Goal: Navigation & Orientation: Find specific page/section

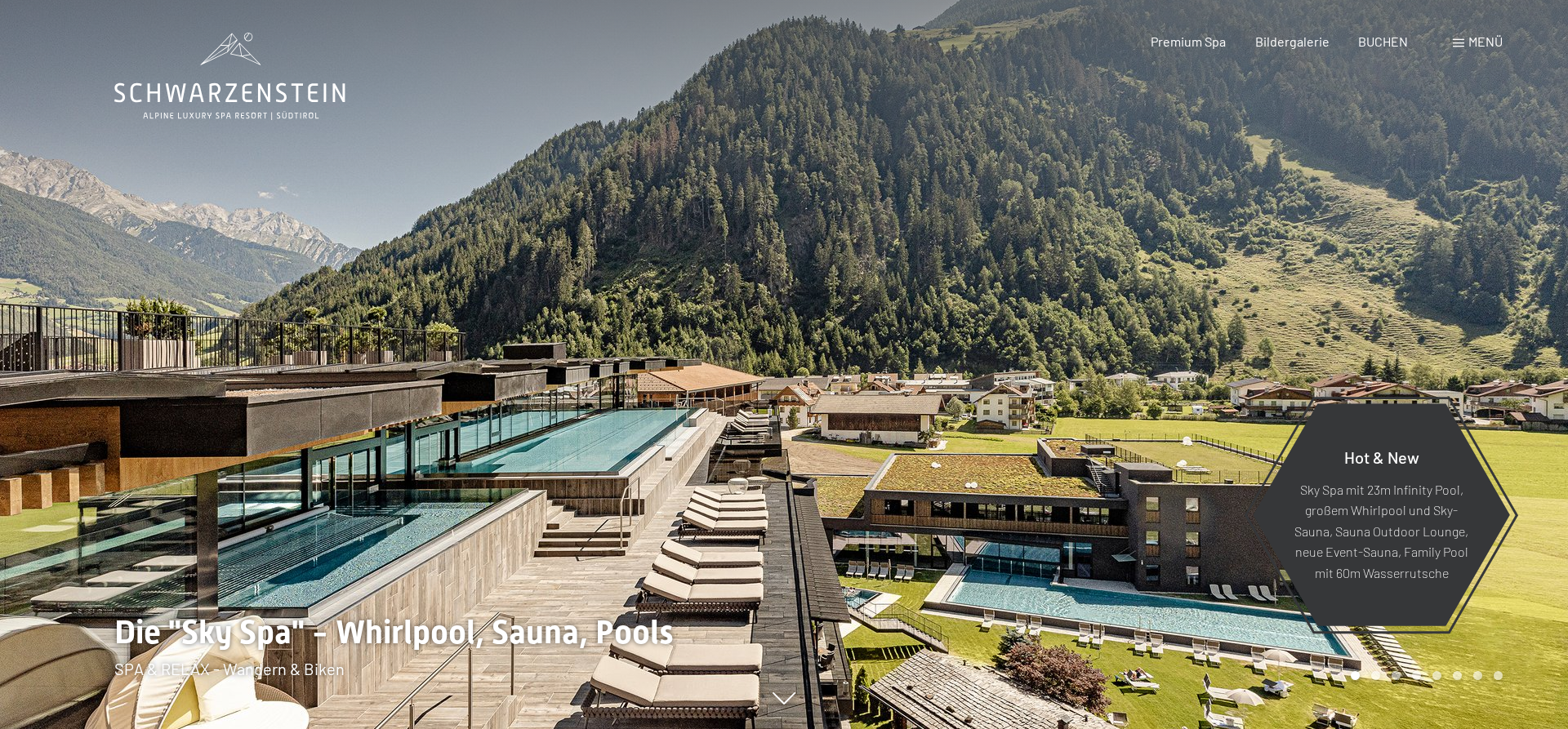
click at [1496, 39] on span "Menü" at bounding box center [1486, 41] width 34 height 15
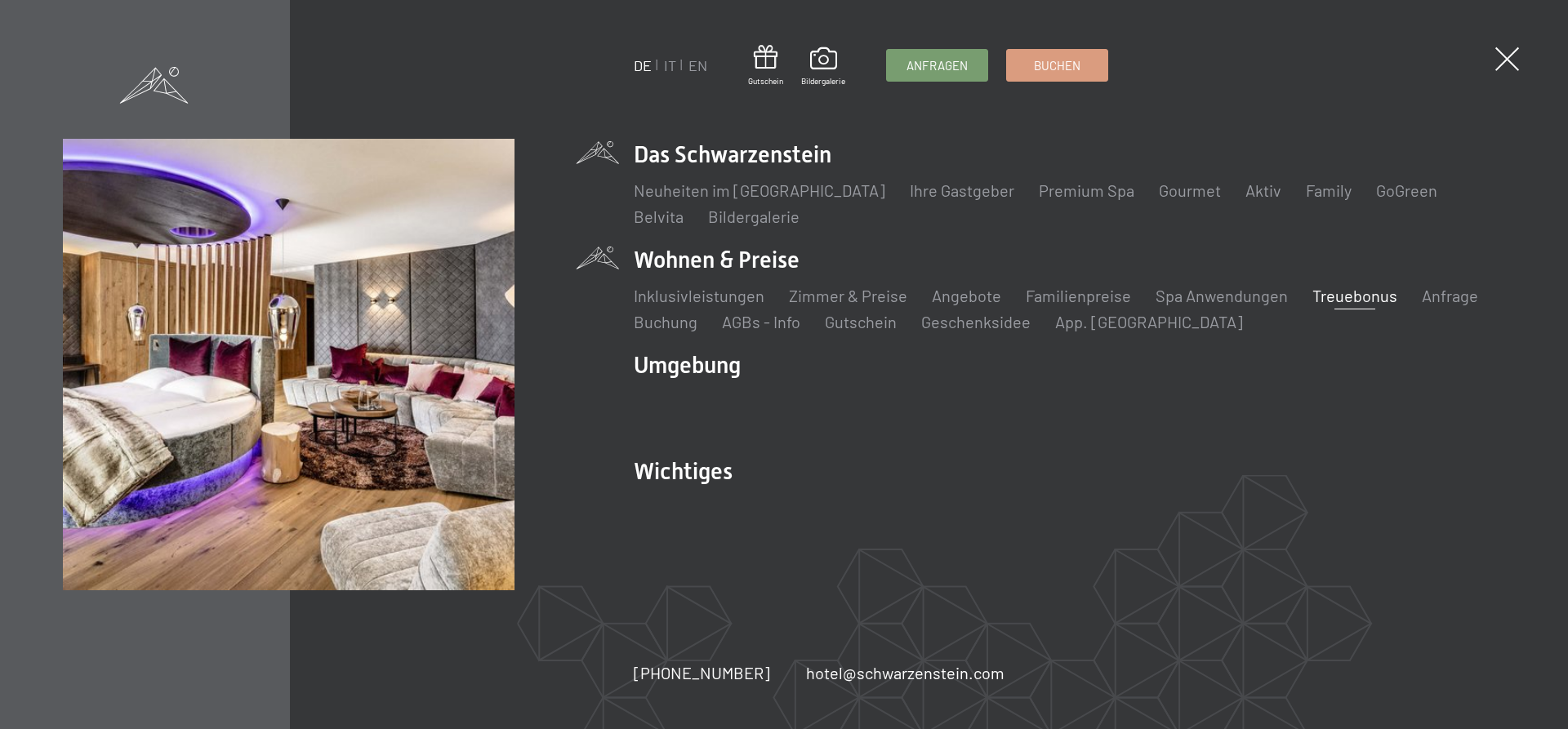
click at [1381, 298] on link "Treuebonus" at bounding box center [1355, 296] width 85 height 19
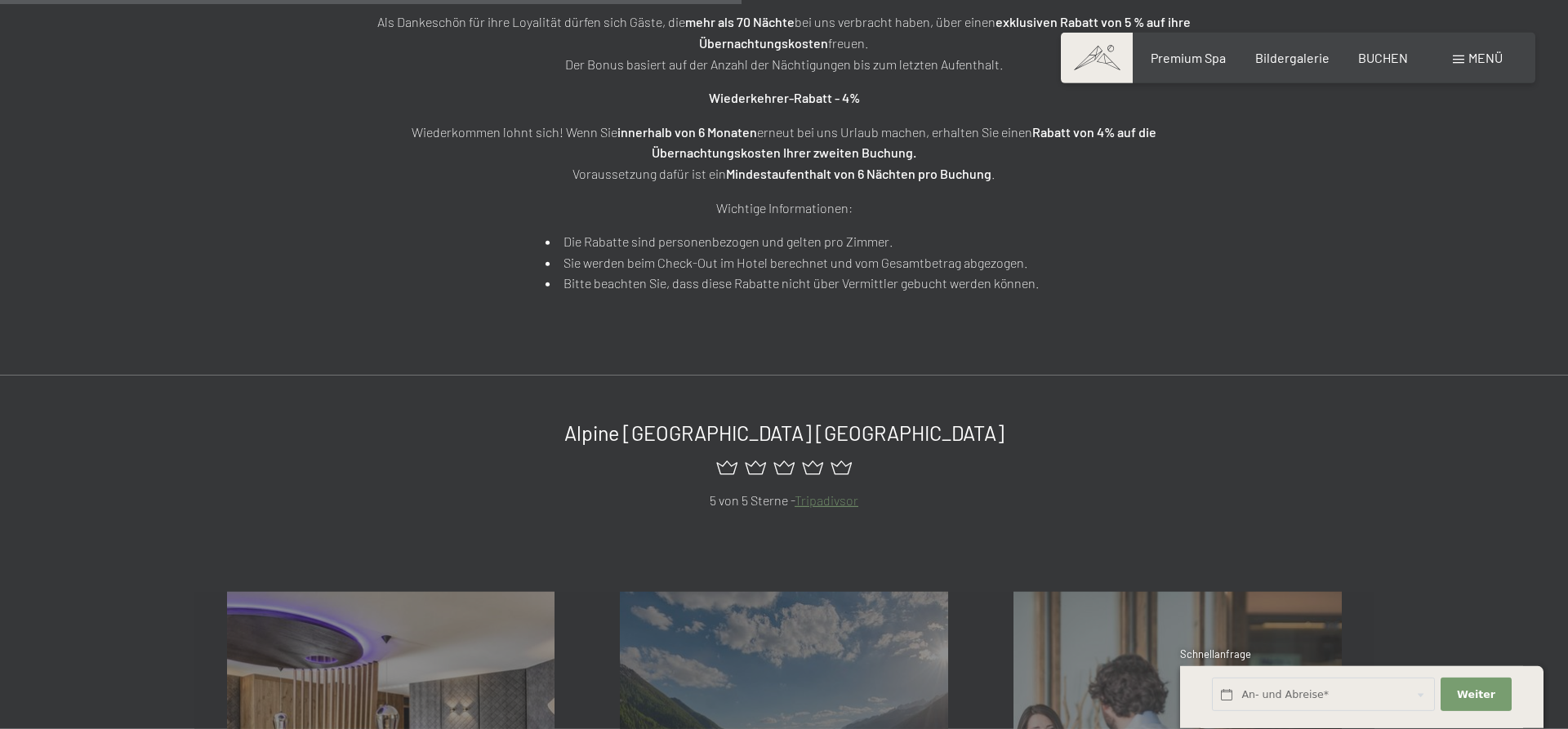
scroll to position [916, 0]
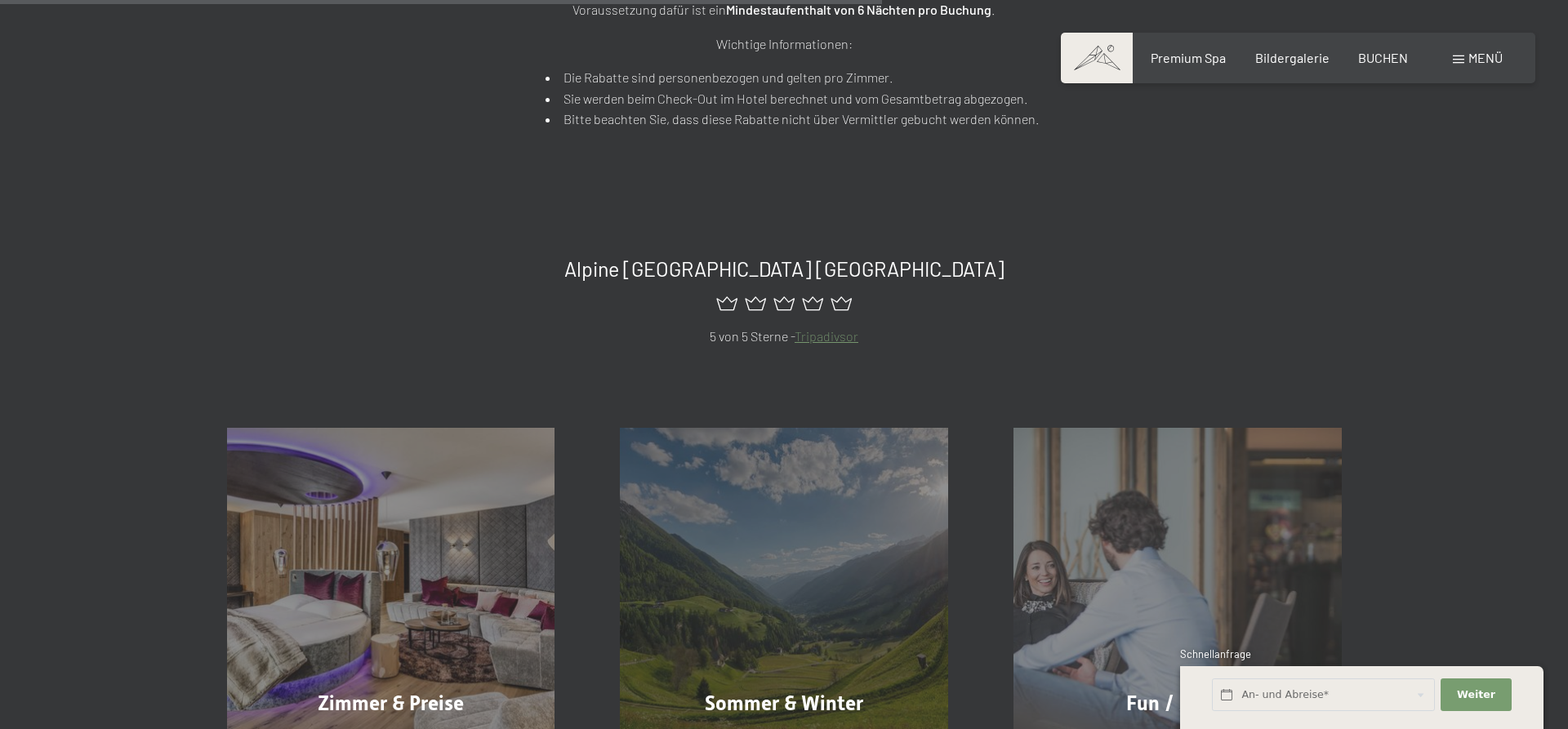
click at [1467, 53] on div "Menü" at bounding box center [1478, 57] width 50 height 18
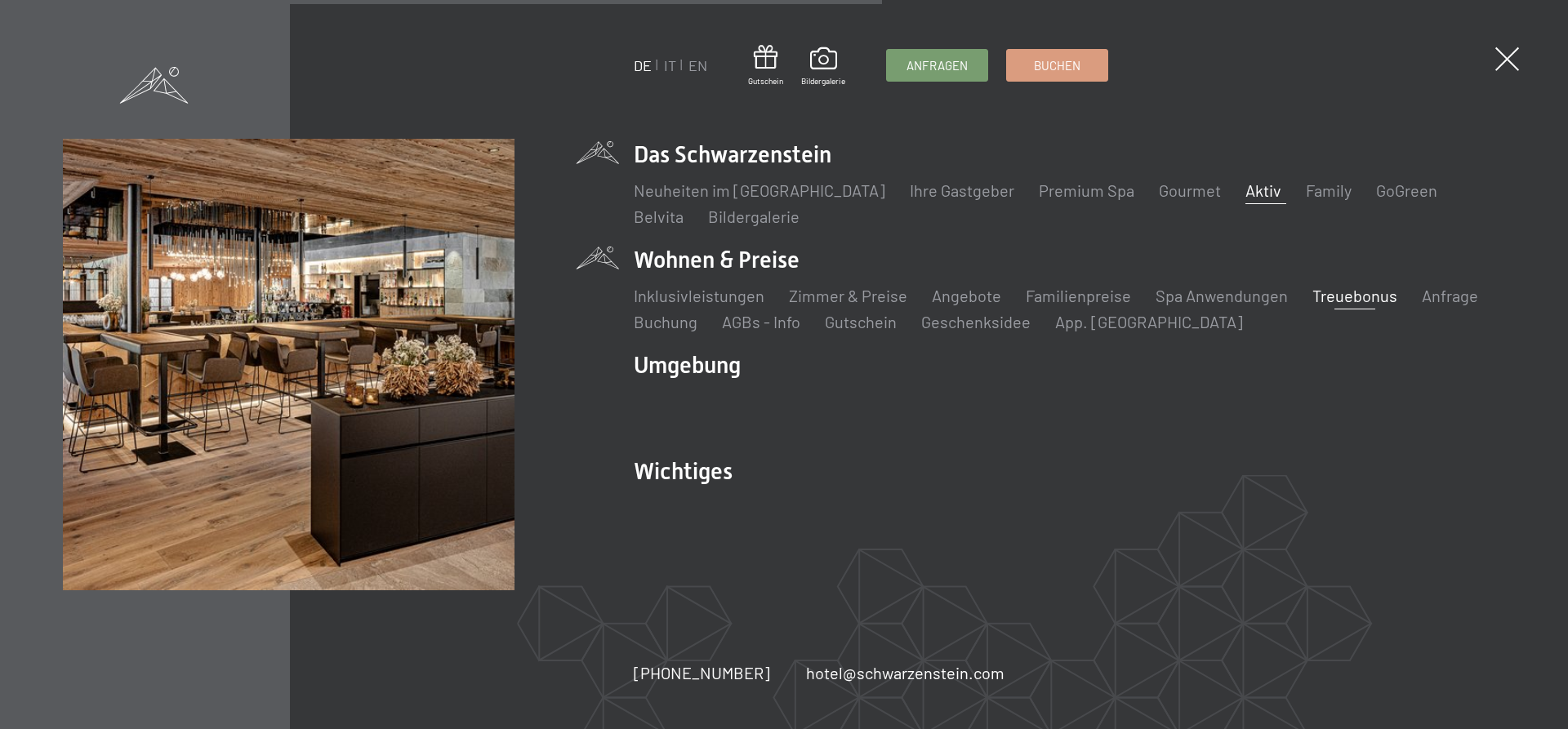
click at [1245, 188] on link "Aktiv" at bounding box center [1264, 190] width 36 height 19
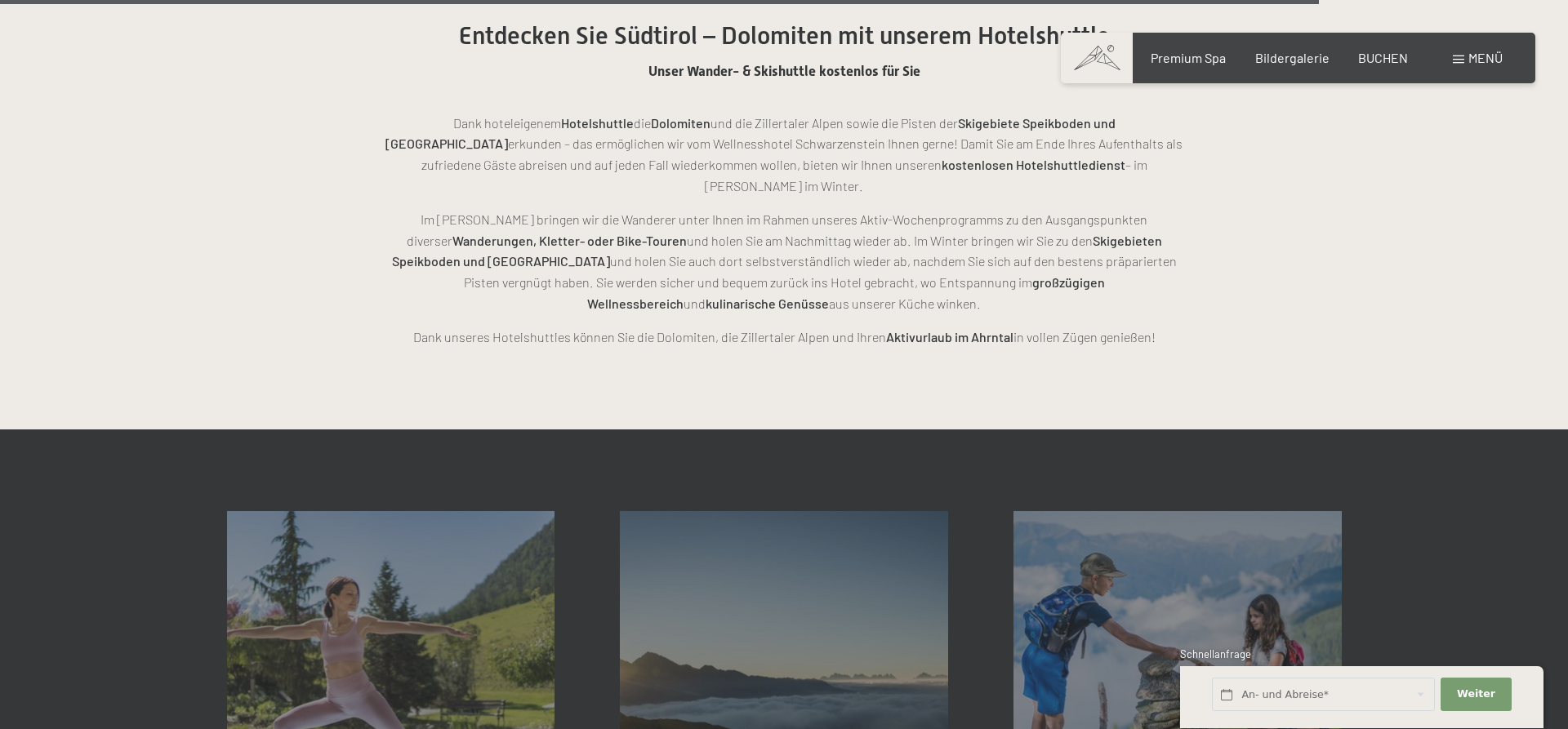
scroll to position [4246, 0]
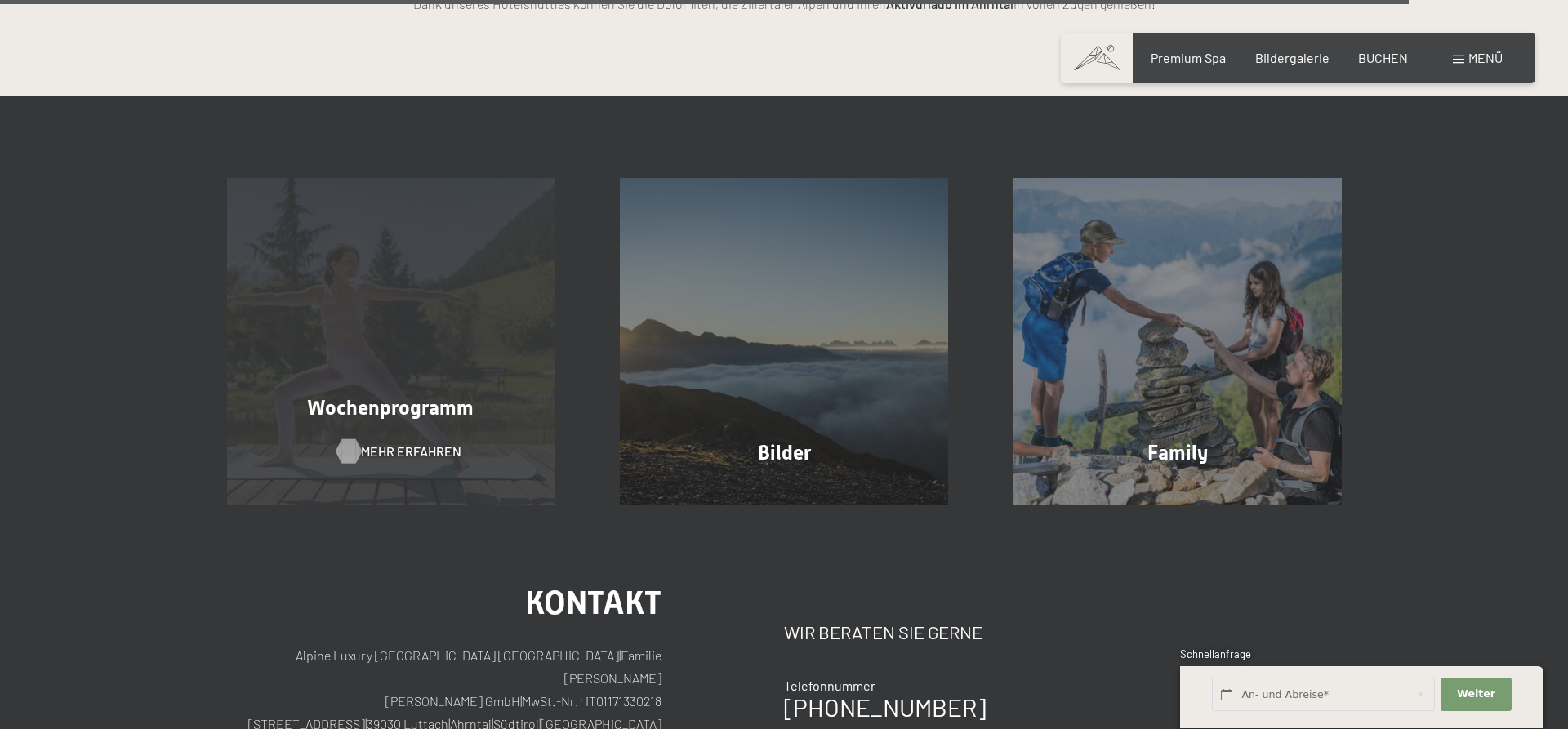
click at [429, 442] on span "Mehr erfahren" at bounding box center [411, 451] width 101 height 18
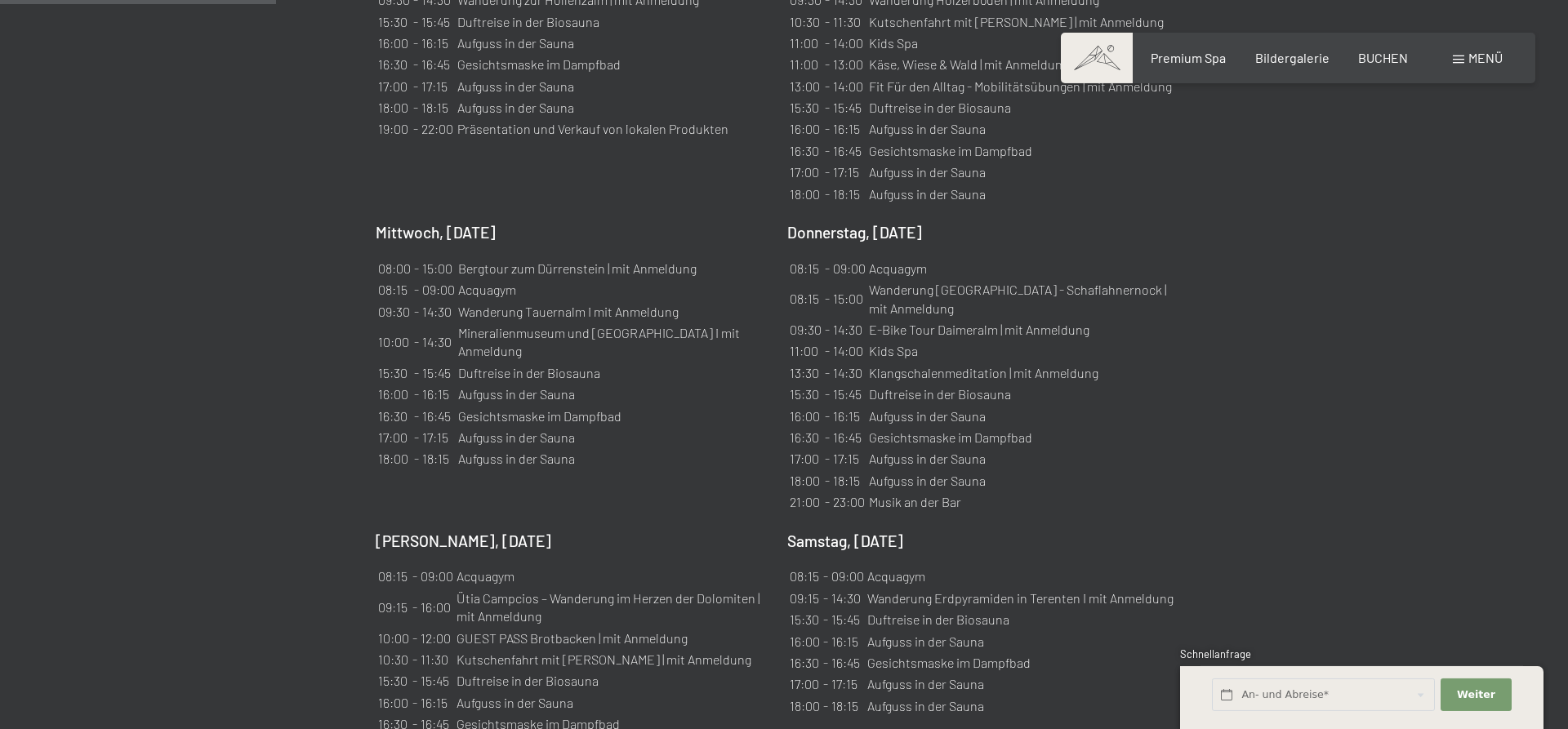
scroll to position [1332, 0]
